Goal: Task Accomplishment & Management: Use online tool/utility

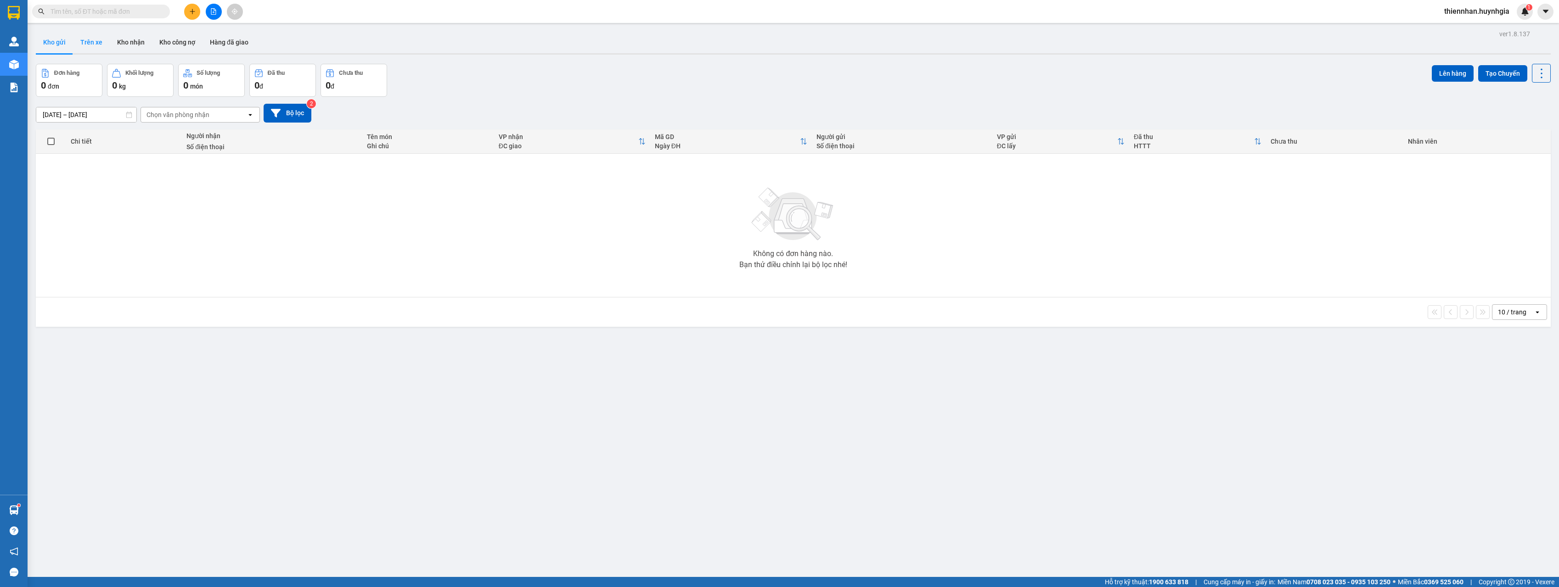
click at [107, 42] on button "Trên xe" at bounding box center [91, 42] width 37 height 22
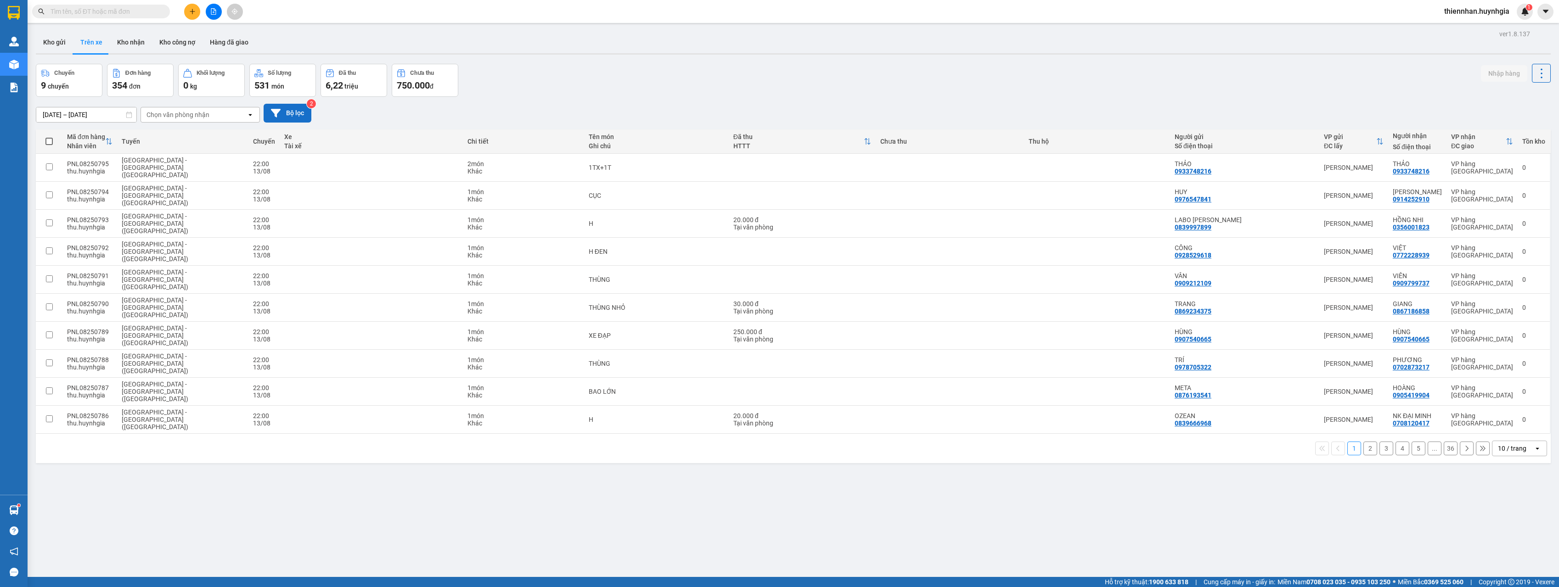
click at [285, 112] on button "Bộ lọc" at bounding box center [288, 113] width 48 height 19
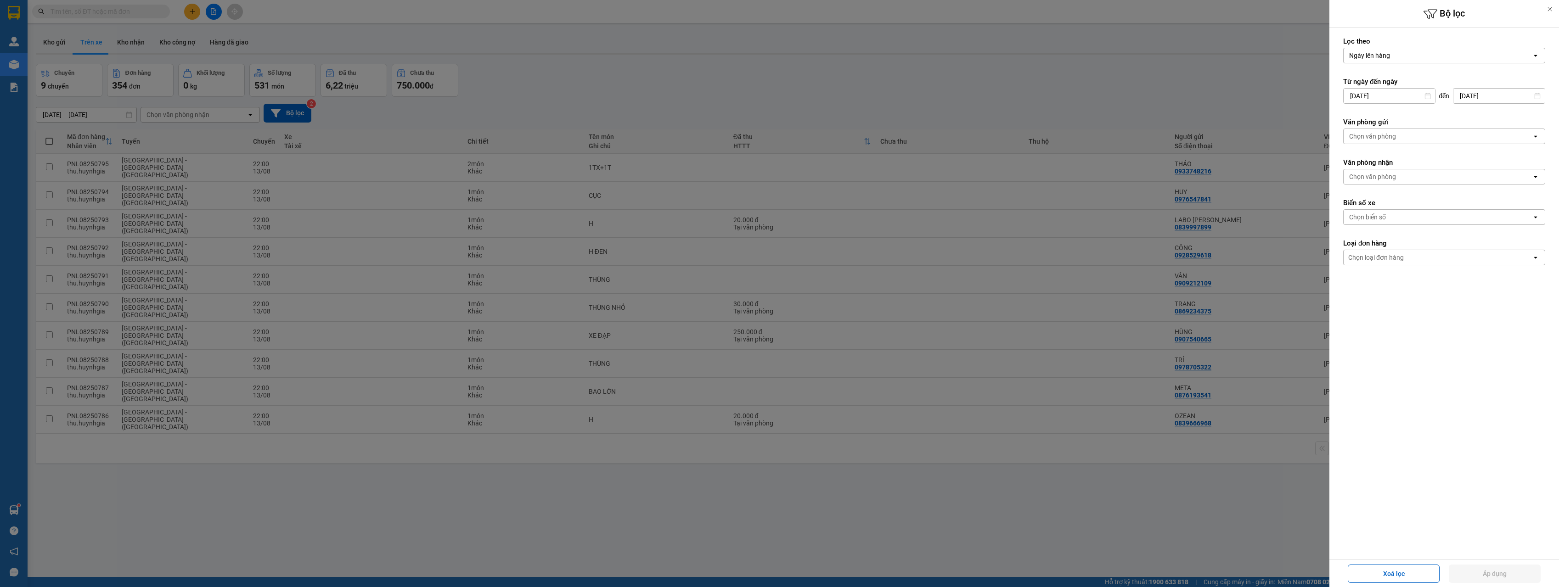
click at [1383, 177] on div "Chọn văn phòng" at bounding box center [1372, 176] width 47 height 9
click at [1380, 152] on span "Diên Khánh" at bounding box center [1376, 147] width 53 height 9
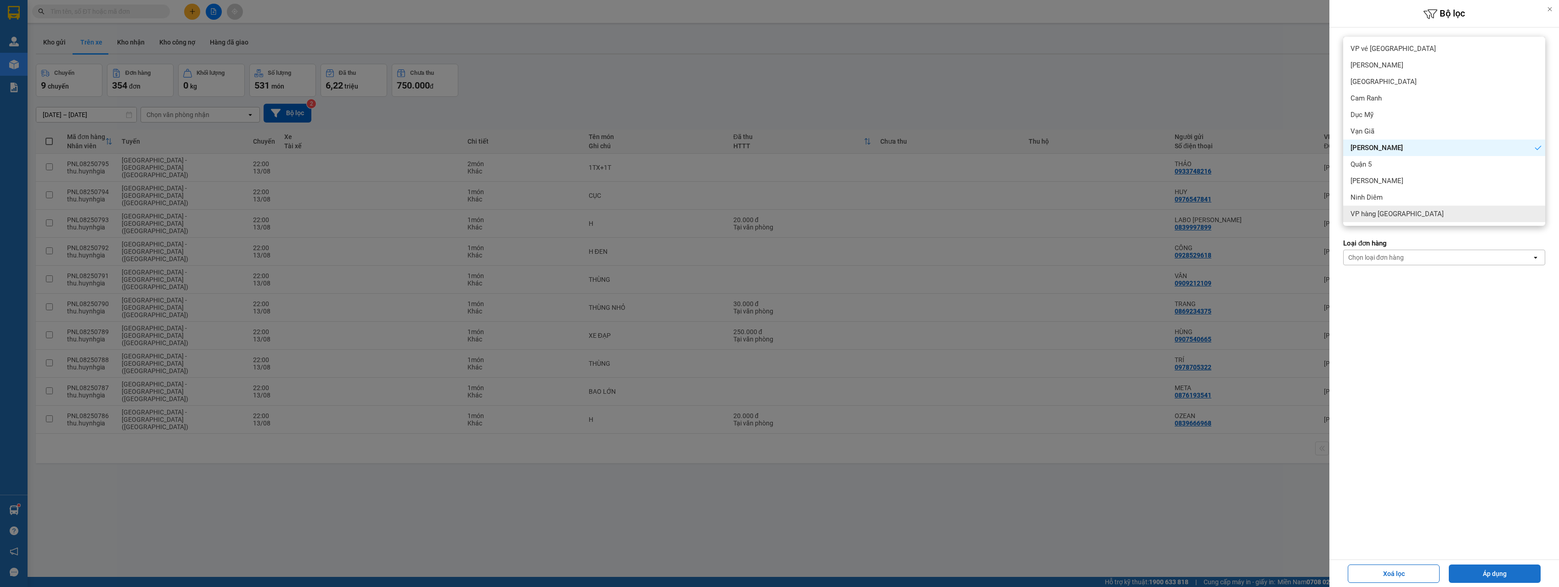
click at [1501, 565] on button "Áp dụng" at bounding box center [1495, 574] width 92 height 18
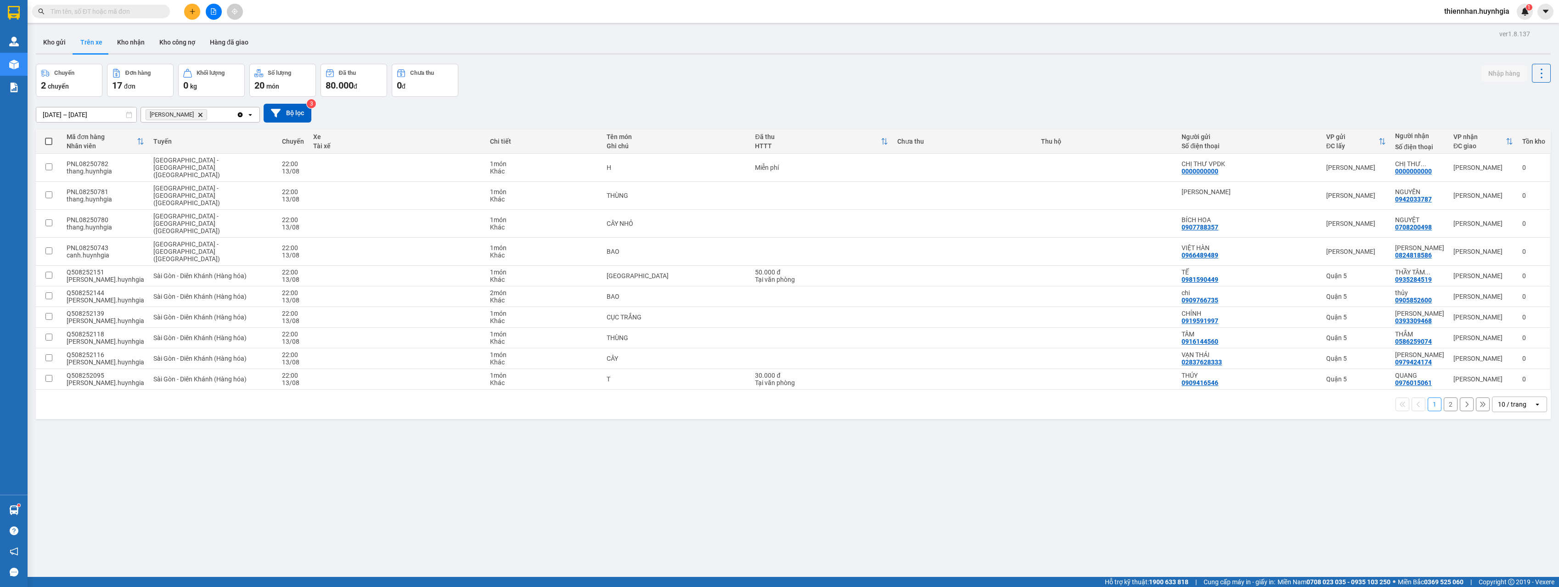
click at [1512, 400] on div "10 / trang" at bounding box center [1512, 404] width 28 height 9
click at [1509, 474] on span "100 / trang" at bounding box center [1508, 476] width 33 height 9
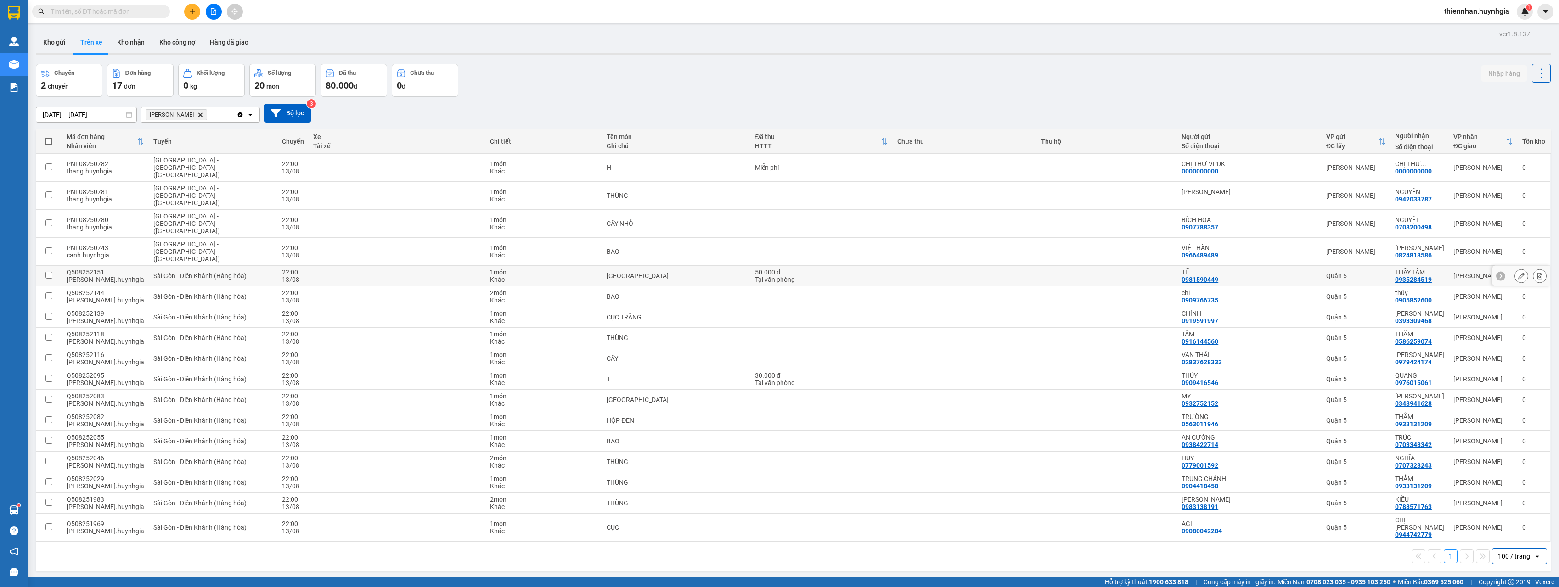
click at [1518, 273] on icon at bounding box center [1521, 276] width 6 height 6
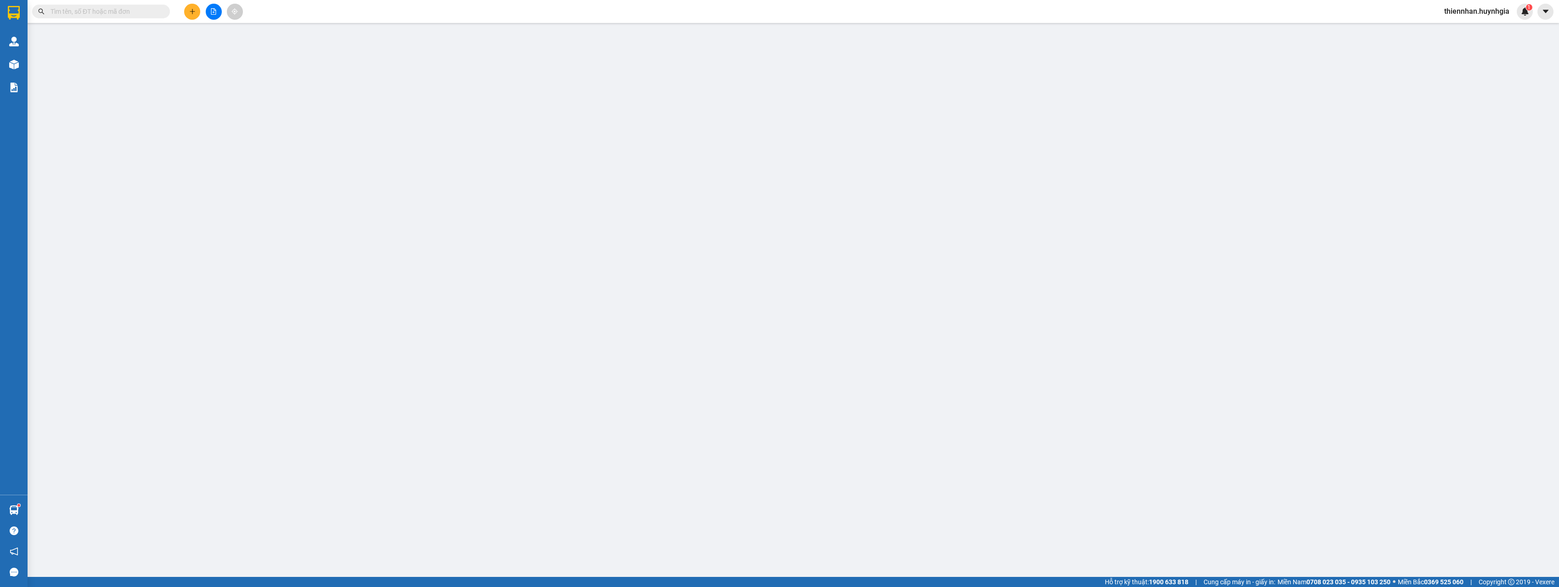
type input "0981590449"
type input "TẾ"
type input "0935284519"
type input "THẦY TÂM QUANG"
type input "50.000"
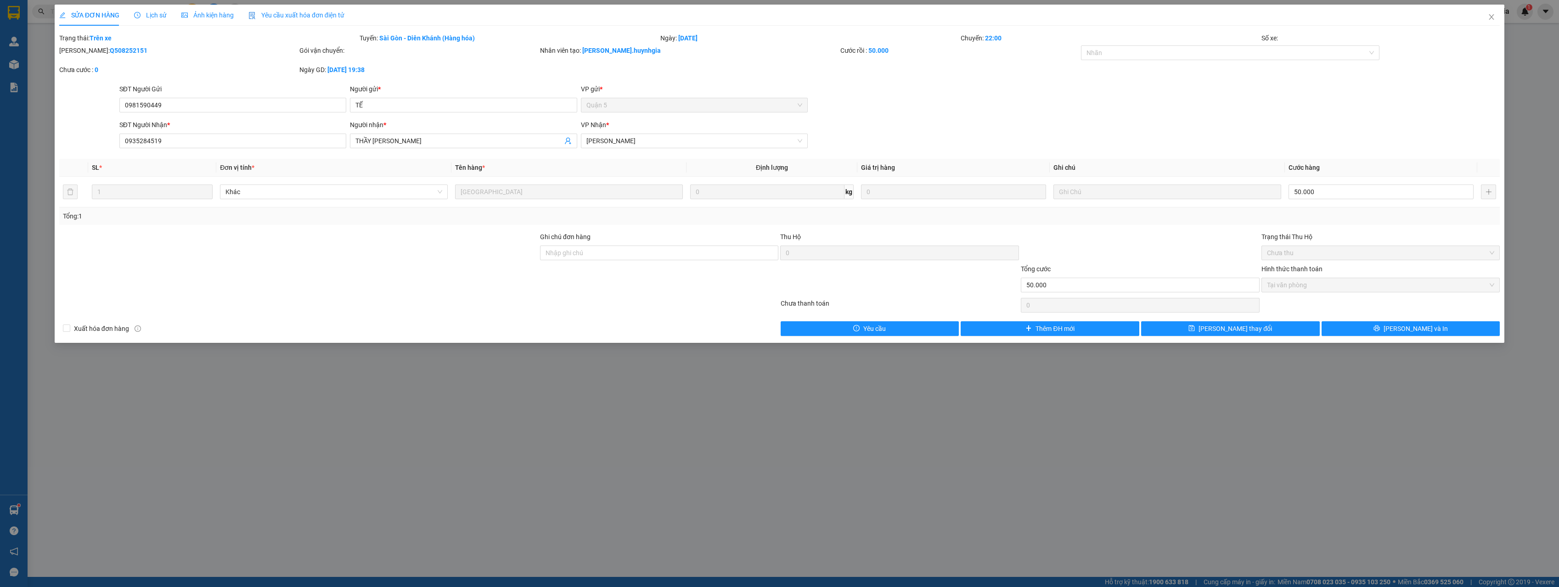
click at [428, 429] on div "SỬA ĐƠN HÀNG Lịch sử Ảnh kiện hàng Yêu cầu xuất hóa đơn điện tử Total Paid Fee …" at bounding box center [779, 293] width 1559 height 587
click at [1492, 14] on icon "close" at bounding box center [1491, 16] width 7 height 7
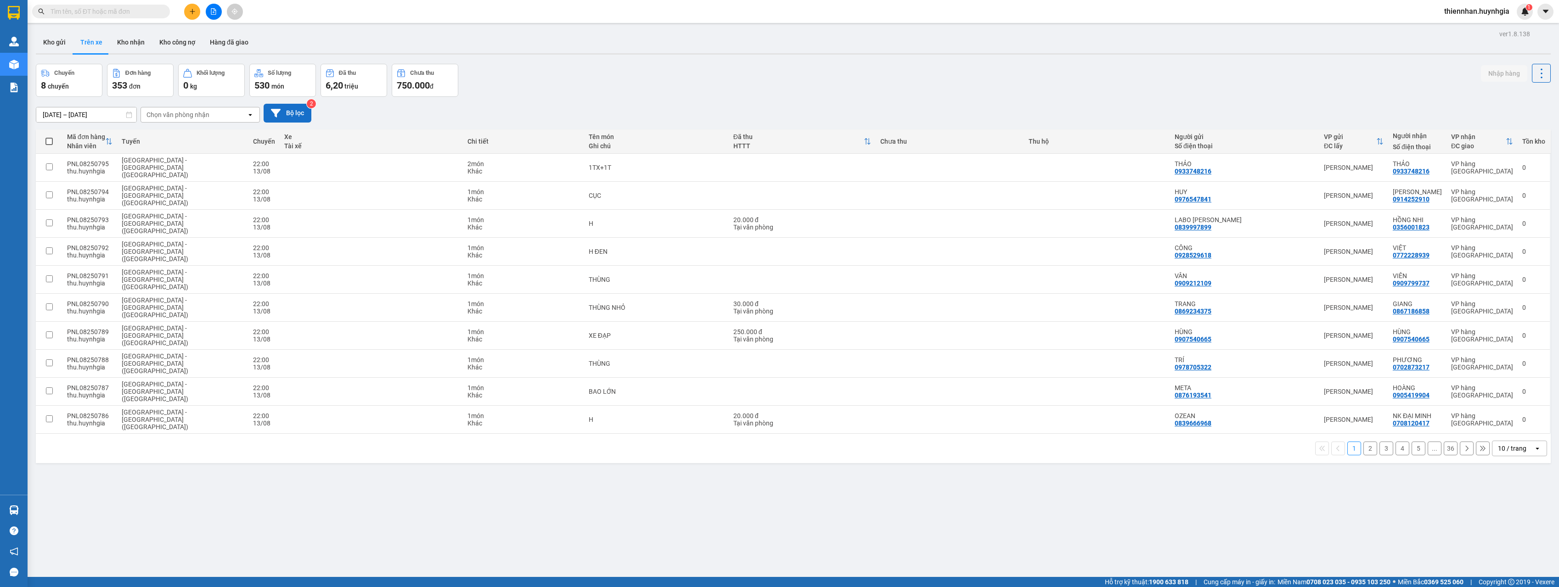
click at [307, 116] on button "Bộ lọc" at bounding box center [288, 113] width 48 height 19
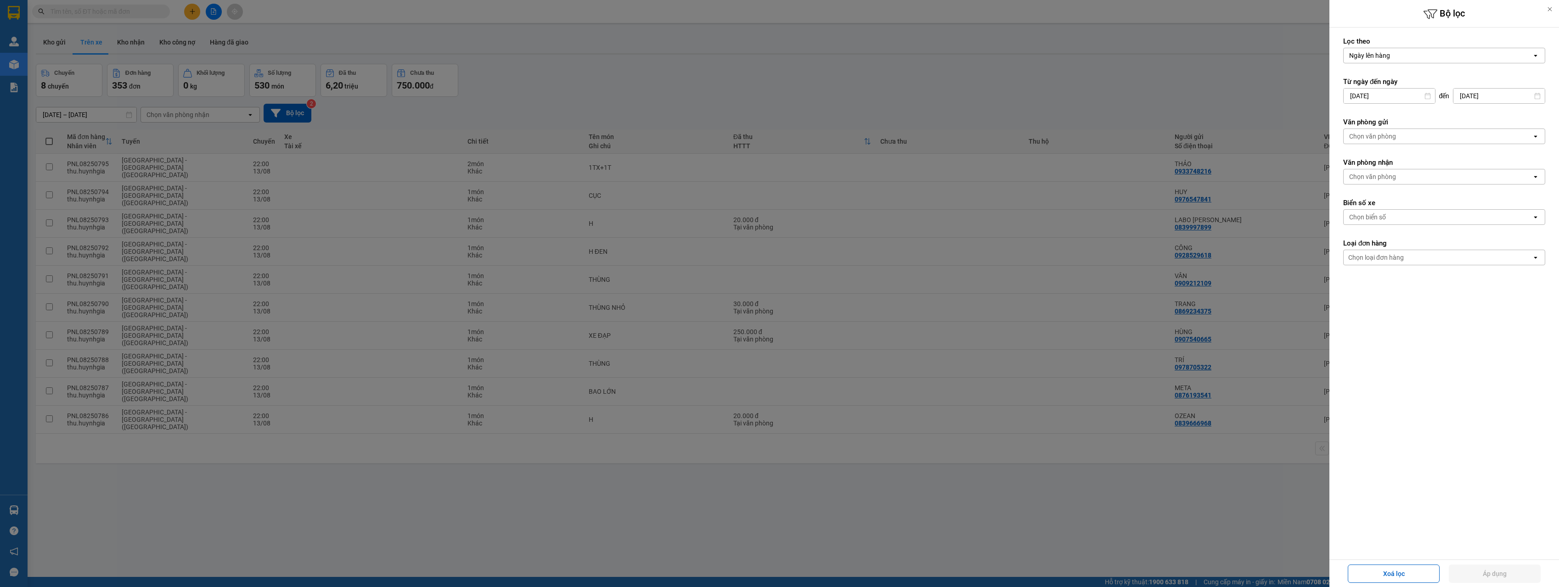
click at [1389, 175] on div "Chọn văn phòng" at bounding box center [1372, 176] width 47 height 9
click at [1400, 151] on div "[PERSON_NAME]" at bounding box center [1444, 148] width 202 height 17
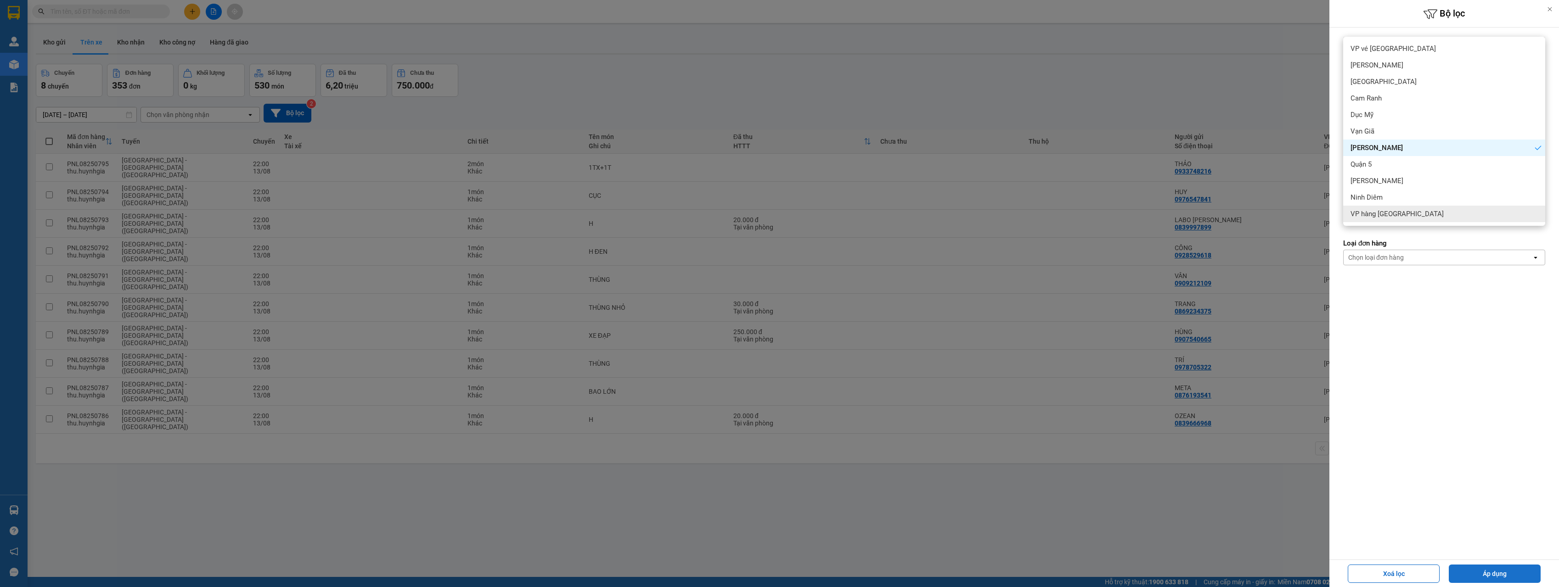
click at [1514, 582] on button "Áp dụng" at bounding box center [1495, 574] width 92 height 18
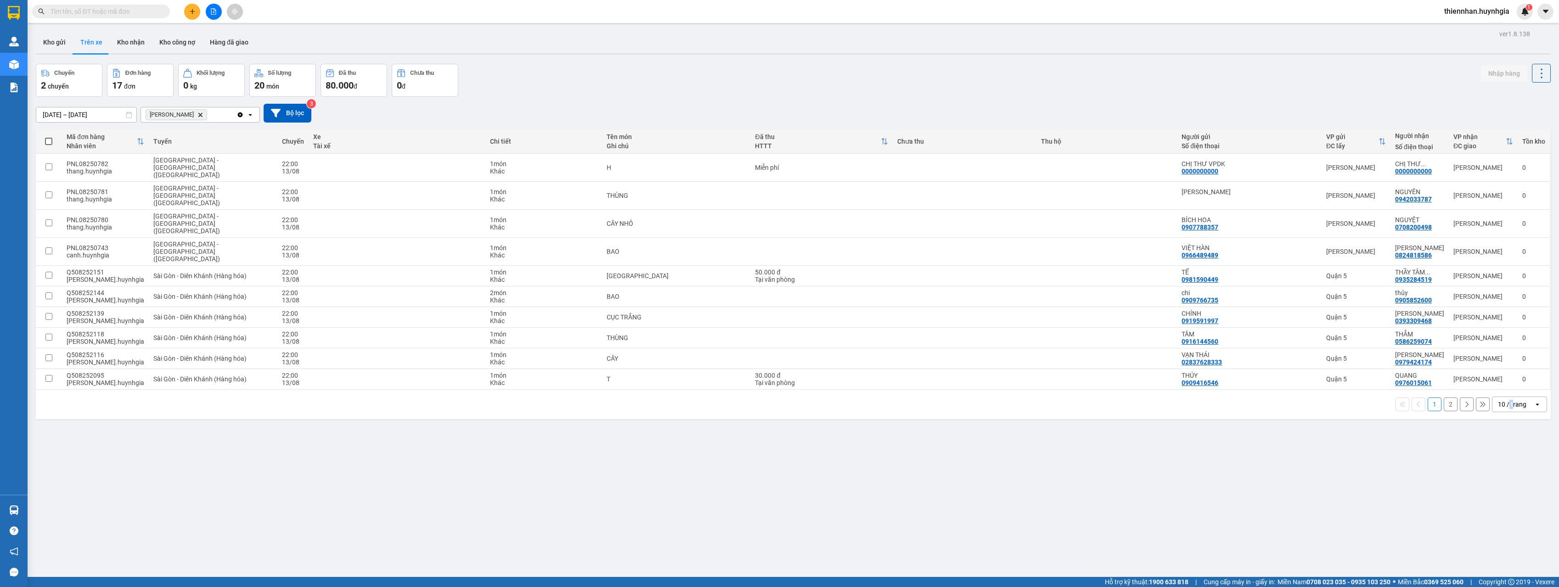
click at [1505, 400] on div "10 / trang" at bounding box center [1512, 404] width 28 height 9
click at [1507, 480] on span "100 / trang" at bounding box center [1508, 476] width 33 height 9
